Goal: Information Seeking & Learning: Learn about a topic

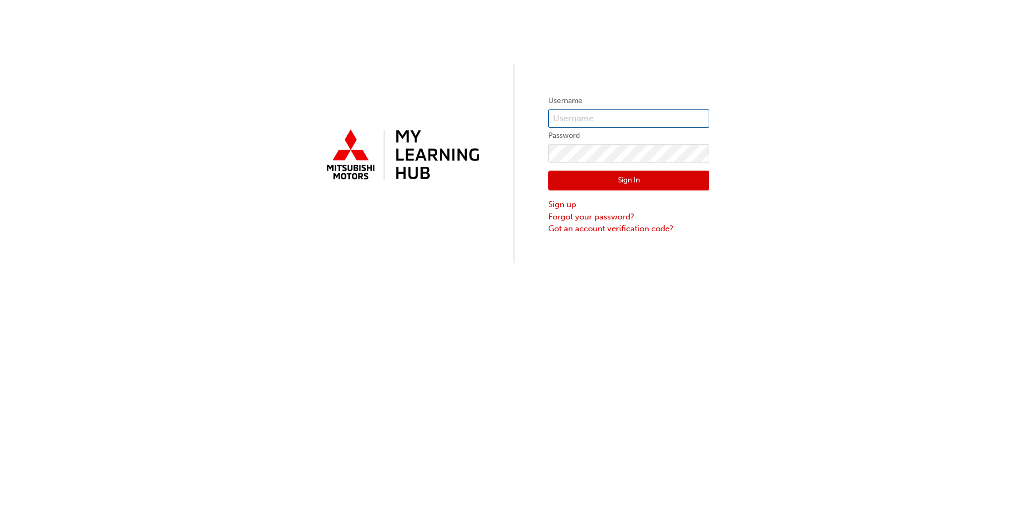
click at [620, 115] on input "text" at bounding box center [628, 118] width 161 height 18
click at [625, 121] on input "text" at bounding box center [628, 118] width 161 height 18
type input "0005980837"
click at [616, 190] on button "Sign In" at bounding box center [628, 181] width 161 height 20
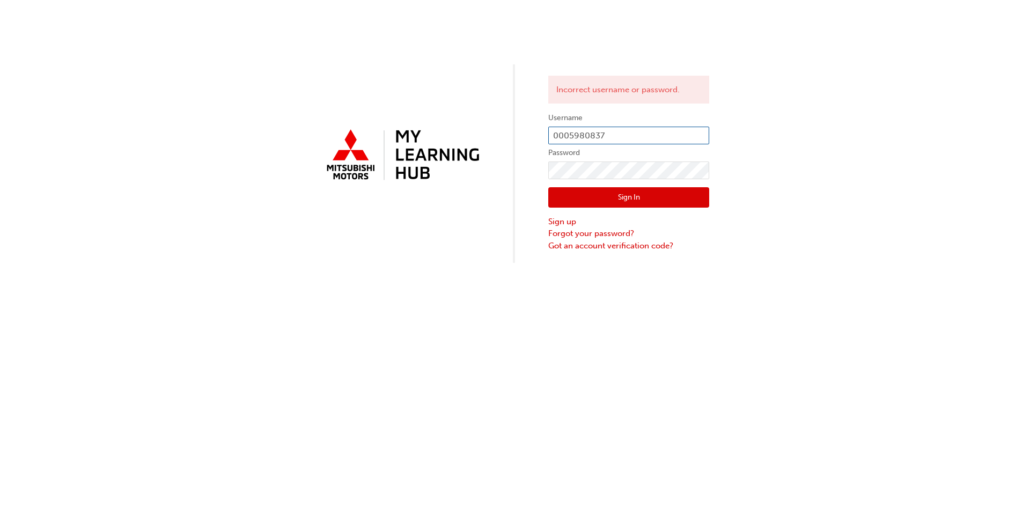
click at [645, 136] on input "0005980837" at bounding box center [628, 136] width 161 height 18
type input "0005980837"
click at [512, 171] on div "Incorrect username or password. Username 0005980837 Password Sign In Sign up Fo…" at bounding box center [515, 131] width 1030 height 263
click at [615, 192] on button "Sign In" at bounding box center [628, 197] width 161 height 20
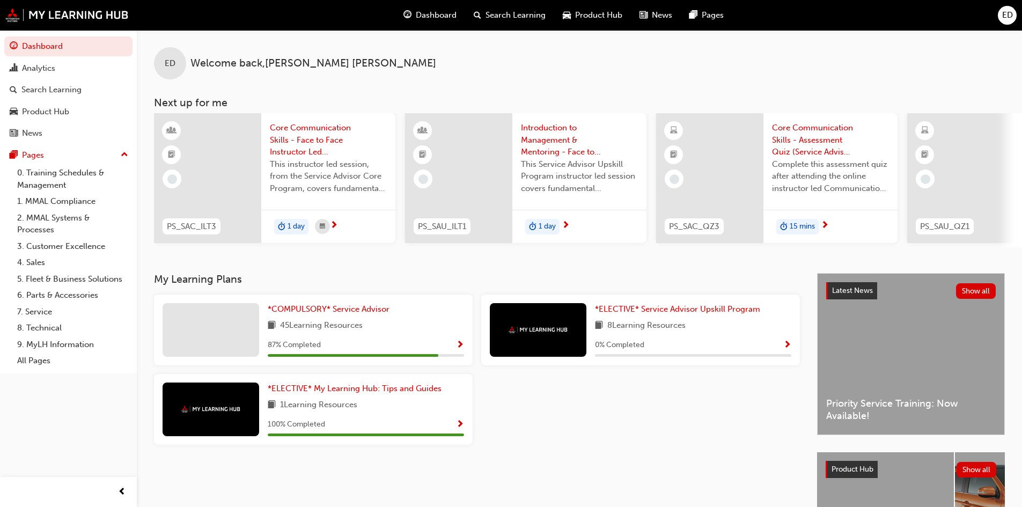
click at [690, 64] on div "ED Welcome back , ELLA DUNNE" at bounding box center [579, 54] width 885 height 49
click at [539, 21] on div "Search Learning" at bounding box center [509, 15] width 89 height 22
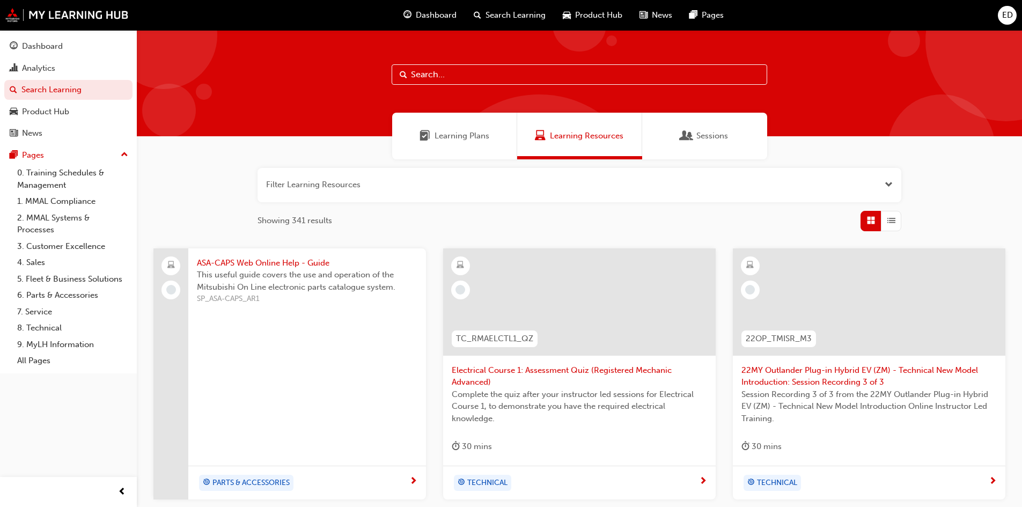
click at [545, 76] on input "text" at bounding box center [580, 74] width 376 height 20
type input "sap"
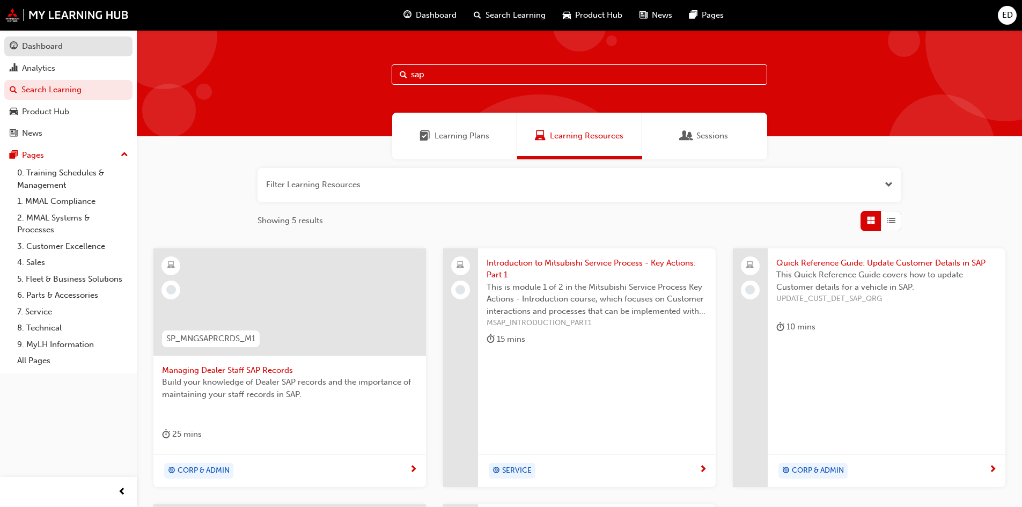
click at [99, 46] on div "Dashboard" at bounding box center [69, 46] width 118 height 13
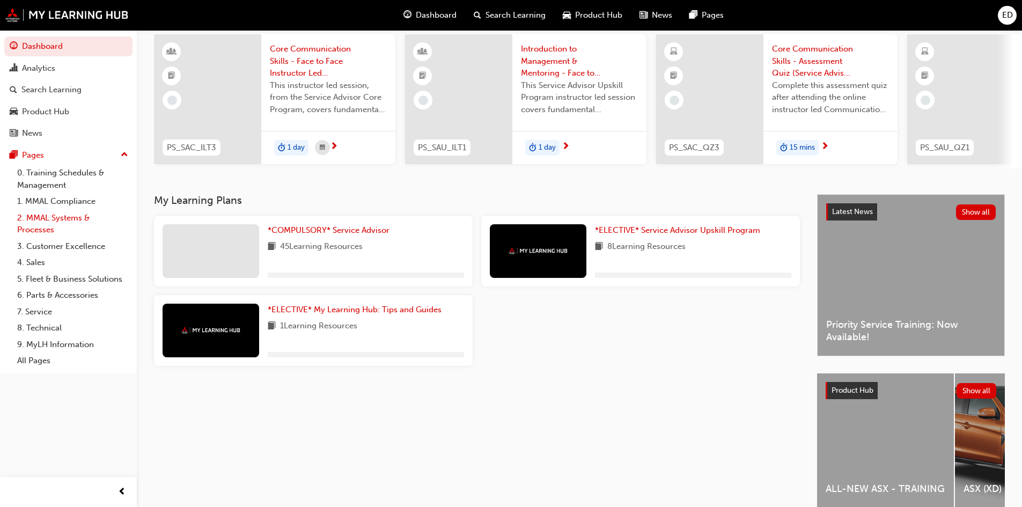
scroll to position [27, 0]
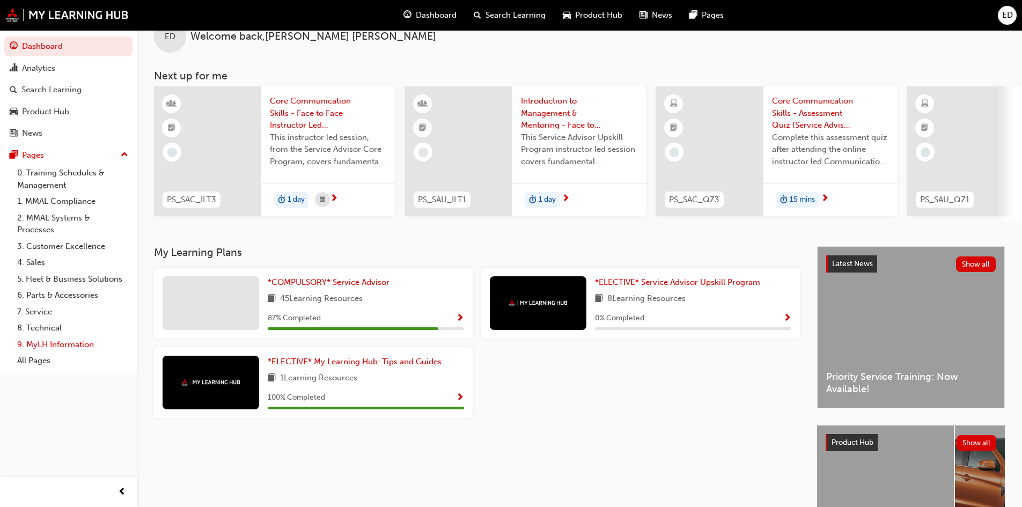
click at [56, 343] on link "9. MyLH Information" at bounding box center [73, 344] width 120 height 17
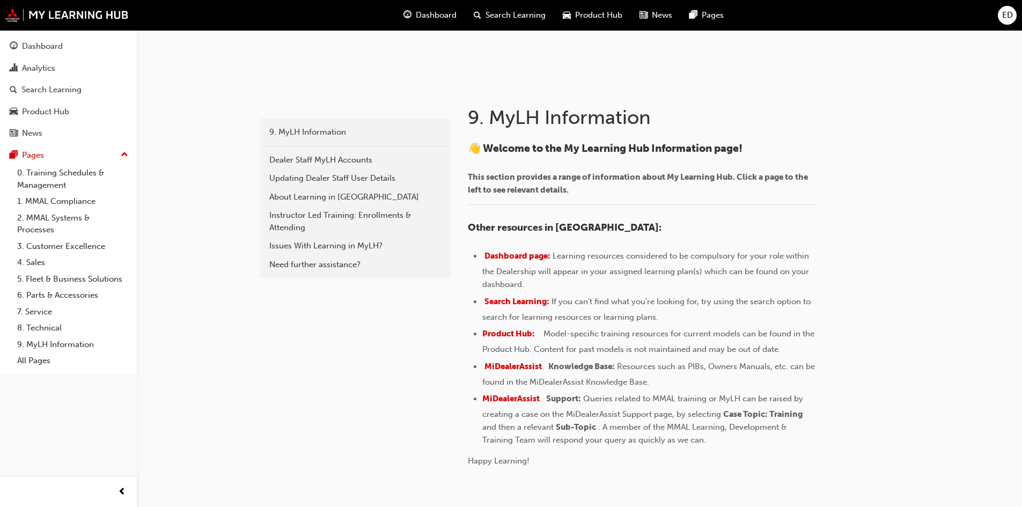
scroll to position [161, 0]
click at [245, 353] on div "faq 9. MyLH Information Dealer Staff MyLH Accounts Updating Dealer Staff User D…" at bounding box center [511, 204] width 1022 height 731
click at [719, 14] on span "Pages" at bounding box center [713, 15] width 22 height 12
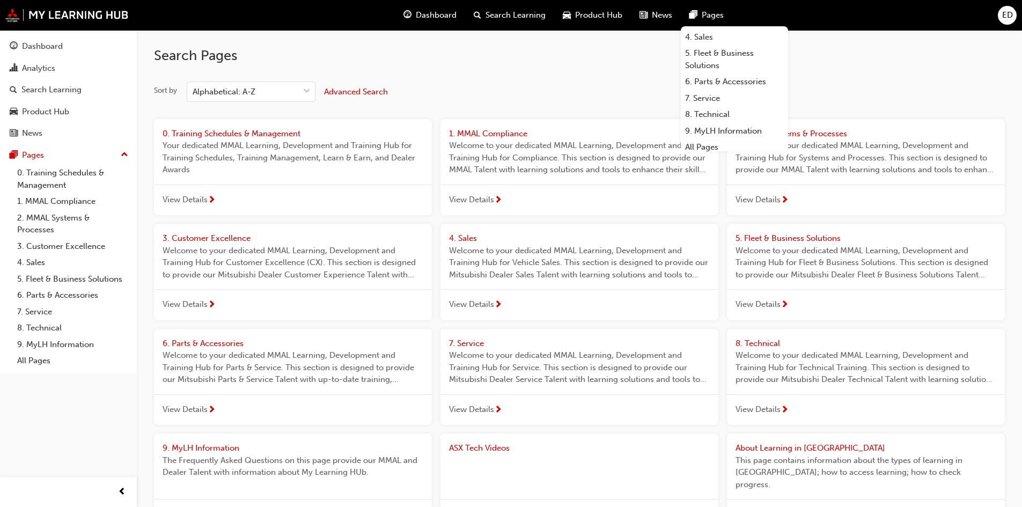
scroll to position [91, 0]
click at [708, 92] on link "7. Service" at bounding box center [734, 94] width 107 height 17
